Goal: Communication & Community: Answer question/provide support

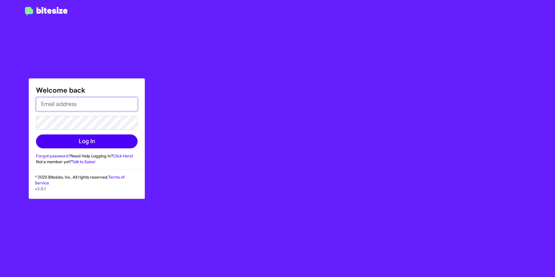
type input "[PERSON_NAME][EMAIL_ADDRESS][PERSON_NAME][PERSON_NAME][DOMAIN_NAME]"
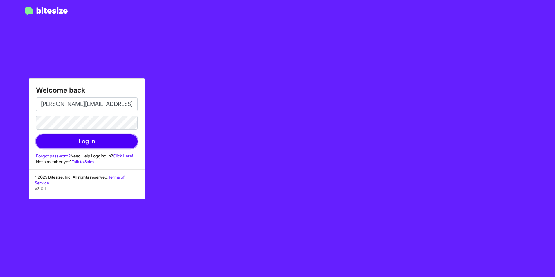
click at [88, 145] on button "Log In" at bounding box center [87, 141] width 102 height 14
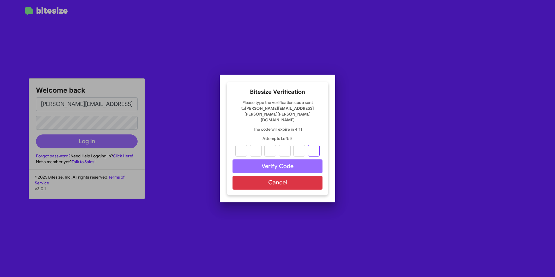
paste input "8"
type input "5"
type input "4"
type input "1"
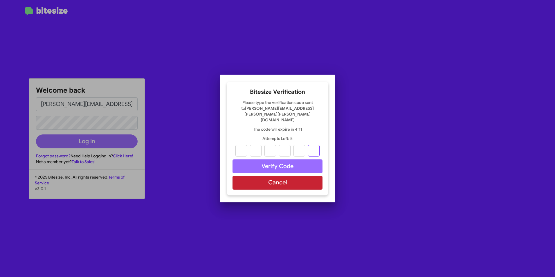
type input "5"
type input "8"
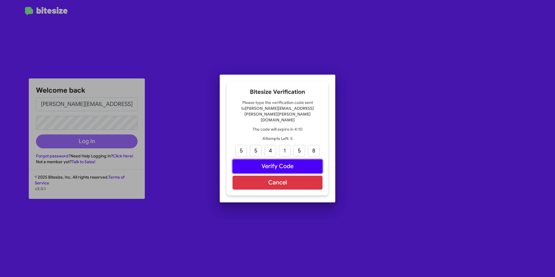
click at [268, 162] on button "Verify Code" at bounding box center [277, 166] width 90 height 14
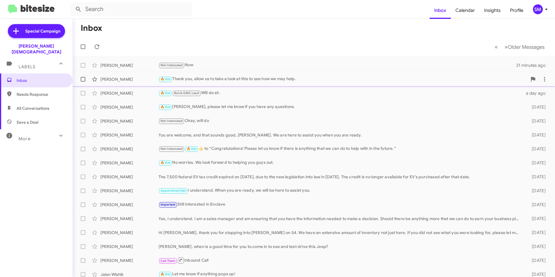
click at [233, 78] on div "🔥 Hot Thank you, allow us to take a look at this to see how we may help." at bounding box center [342, 79] width 368 height 7
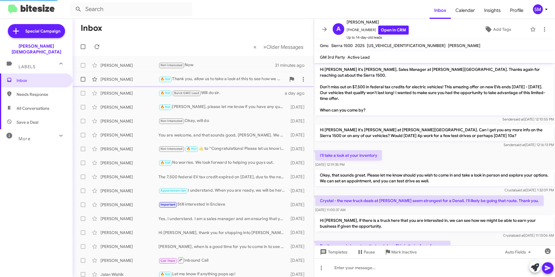
scroll to position [92, 0]
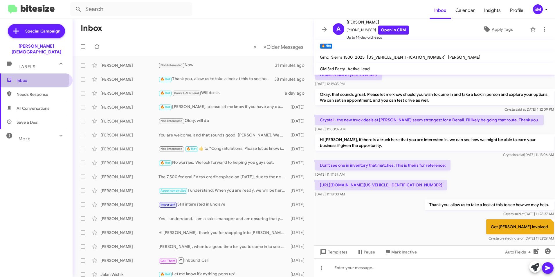
click at [21, 73] on span "Inbox" at bounding box center [36, 80] width 73 height 14
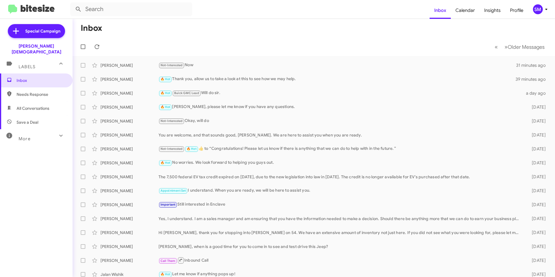
click at [43, 105] on span "All Conversations" at bounding box center [33, 108] width 33 height 6
type input "in:all-conversations"
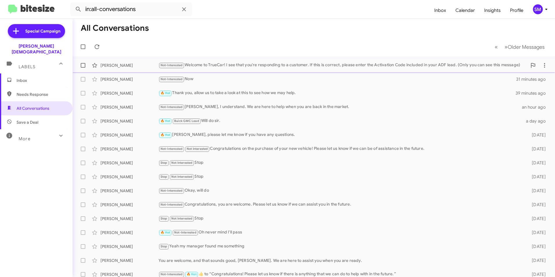
click at [254, 65] on div "Not-Interested Welcome to TrueCar! I see that you're responding to a customer. …" at bounding box center [342, 65] width 368 height 7
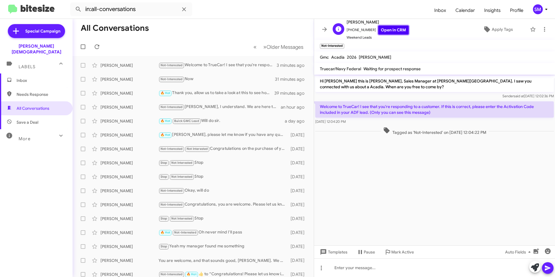
click at [385, 28] on link "Open in CRM" at bounding box center [393, 30] width 30 height 9
click at [398, 267] on div at bounding box center [434, 267] width 241 height 19
paste div
click at [549, 265] on icon at bounding box center [547, 267] width 7 height 7
